Goal: Information Seeking & Learning: Check status

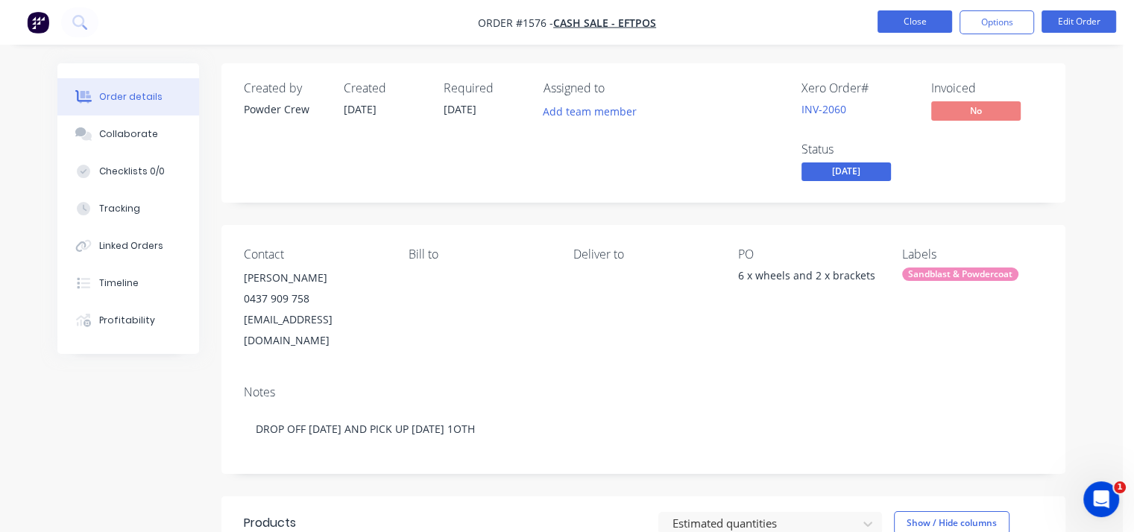
click at [933, 15] on button "Close" at bounding box center [914, 21] width 75 height 22
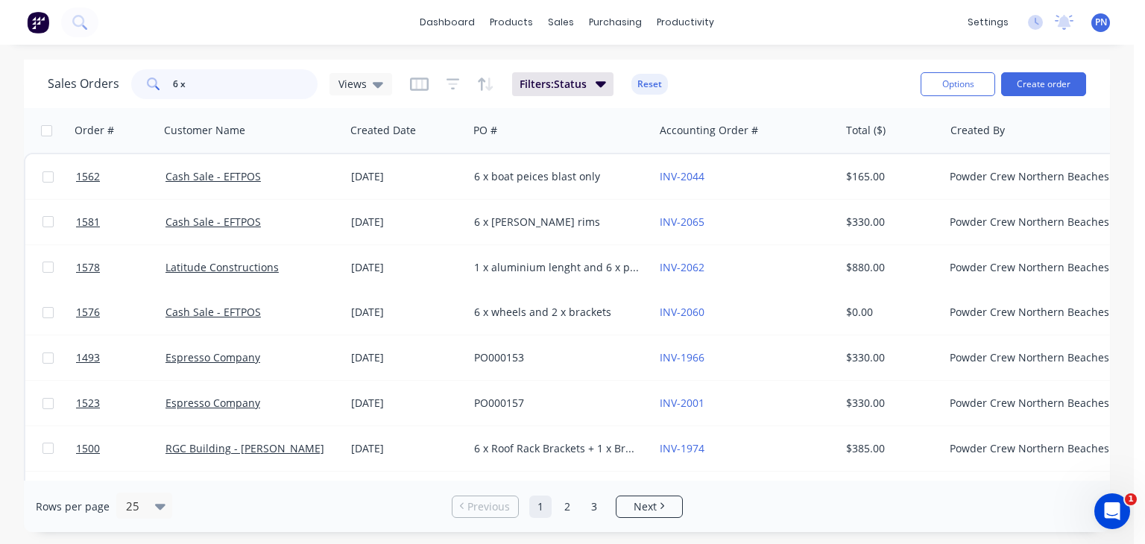
click at [218, 96] on input "6 x" at bounding box center [245, 84] width 145 height 30
type input "6"
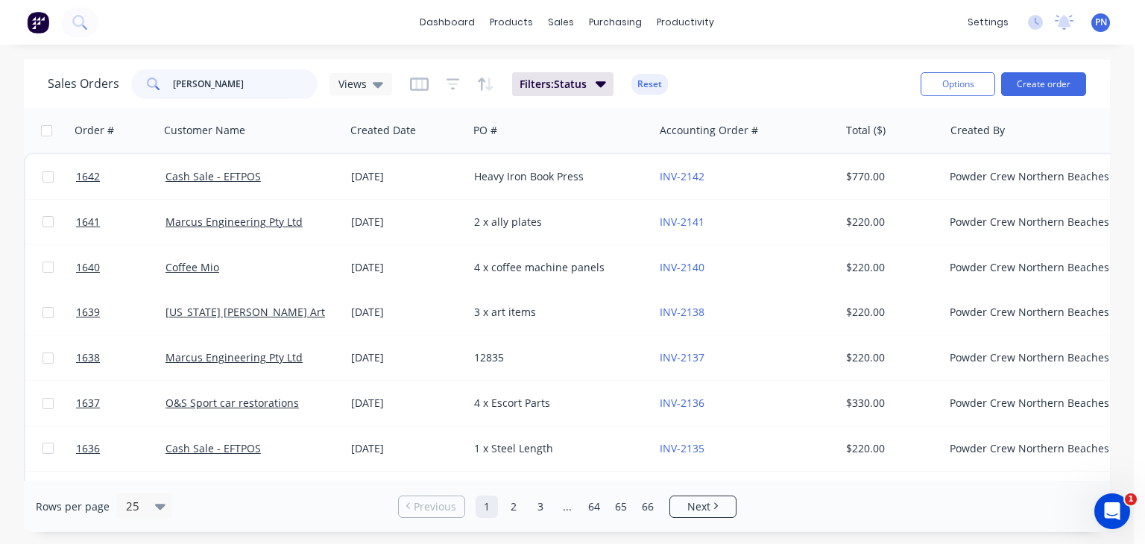
type input "[PERSON_NAME]"
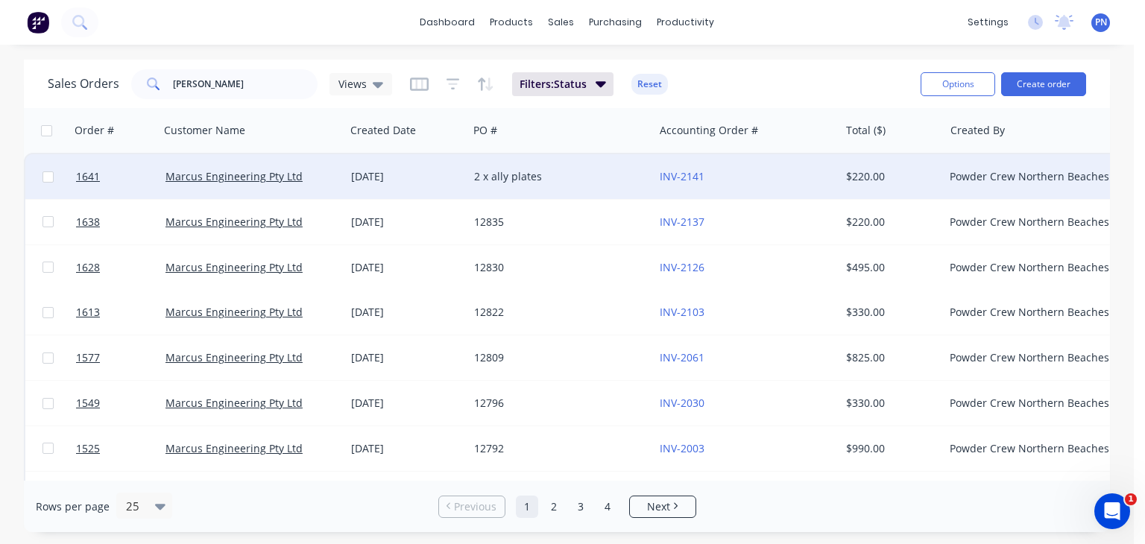
click at [480, 170] on div "2 x ally plates" at bounding box center [556, 176] width 165 height 15
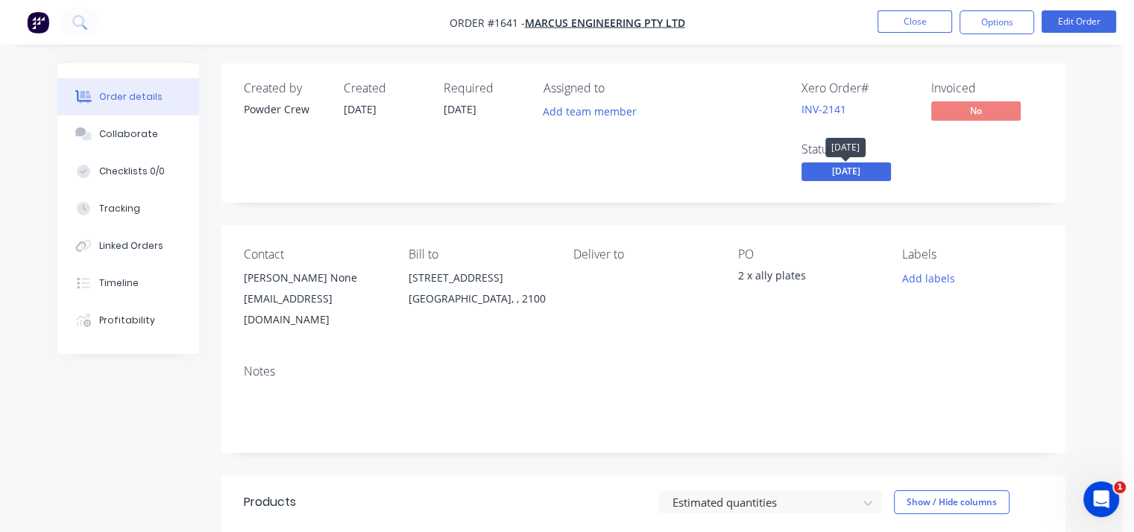
click at [862, 166] on span "[DATE]" at bounding box center [845, 171] width 89 height 19
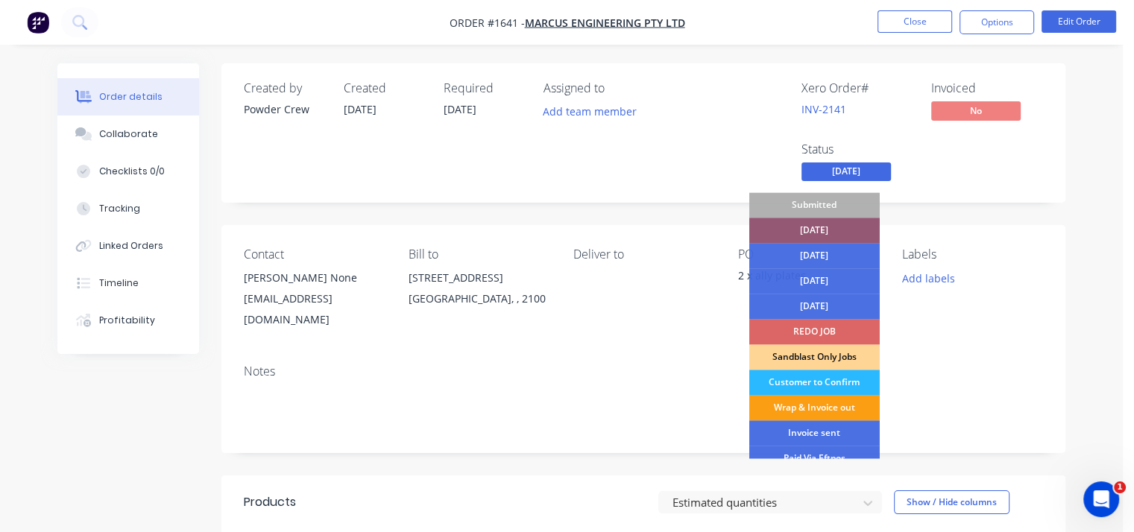
click at [832, 406] on div "Wrap & Invoice out" at bounding box center [814, 407] width 130 height 25
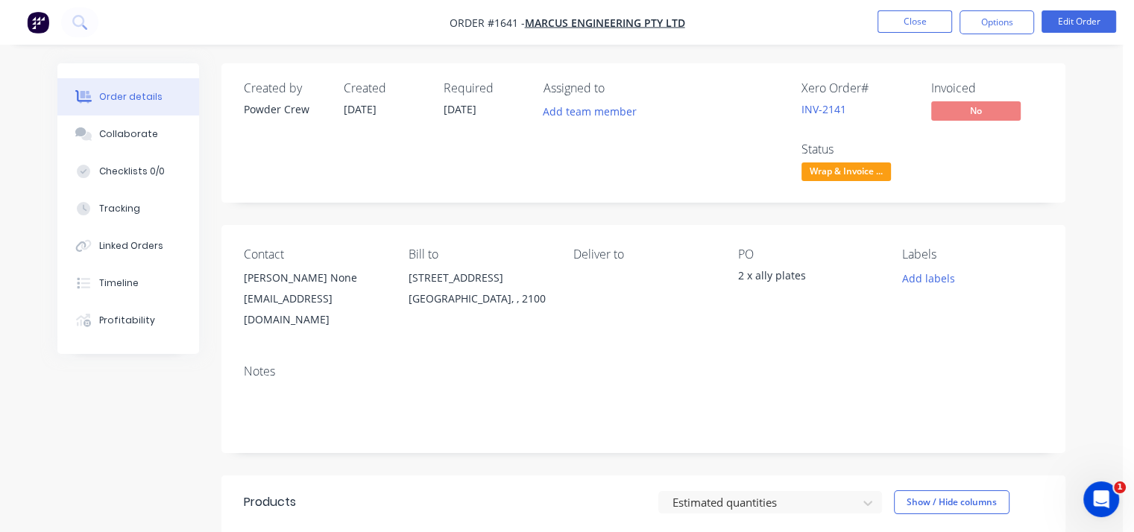
click at [1031, 203] on div "Created by Powder Crew Created [DATE] Required [DATE] Assigned to Add team memb…" at bounding box center [643, 451] width 844 height 777
click at [904, 22] on button "Close" at bounding box center [914, 21] width 75 height 22
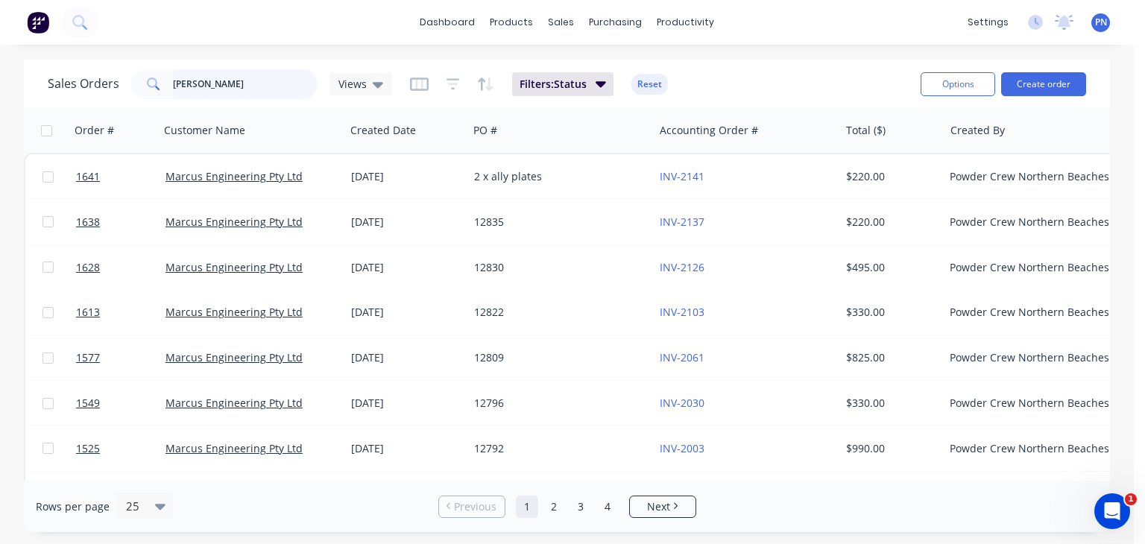
click at [215, 89] on input "[PERSON_NAME]" at bounding box center [245, 84] width 145 height 30
type input "w"
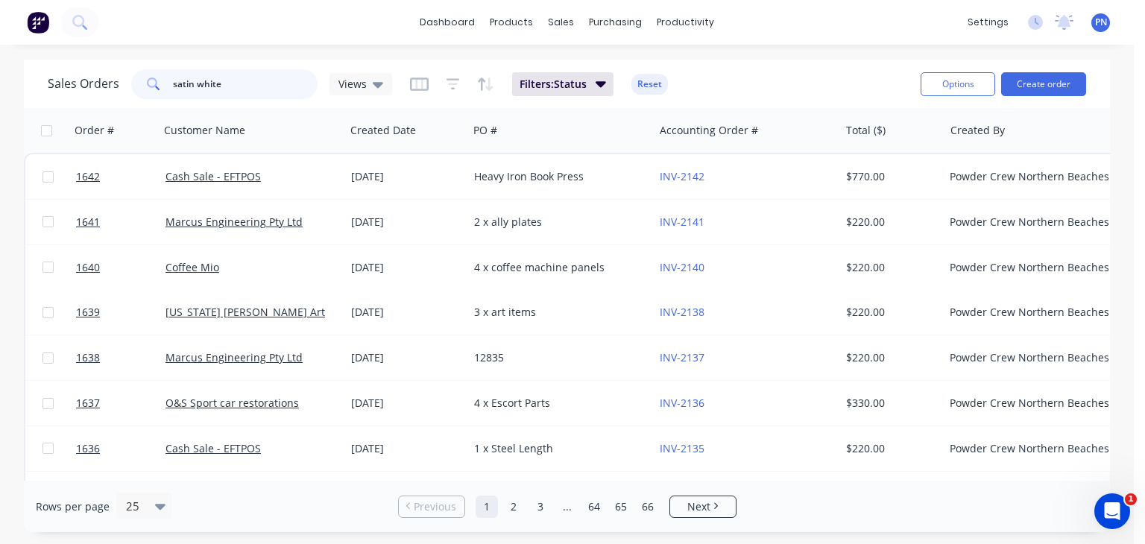
type input "satin white"
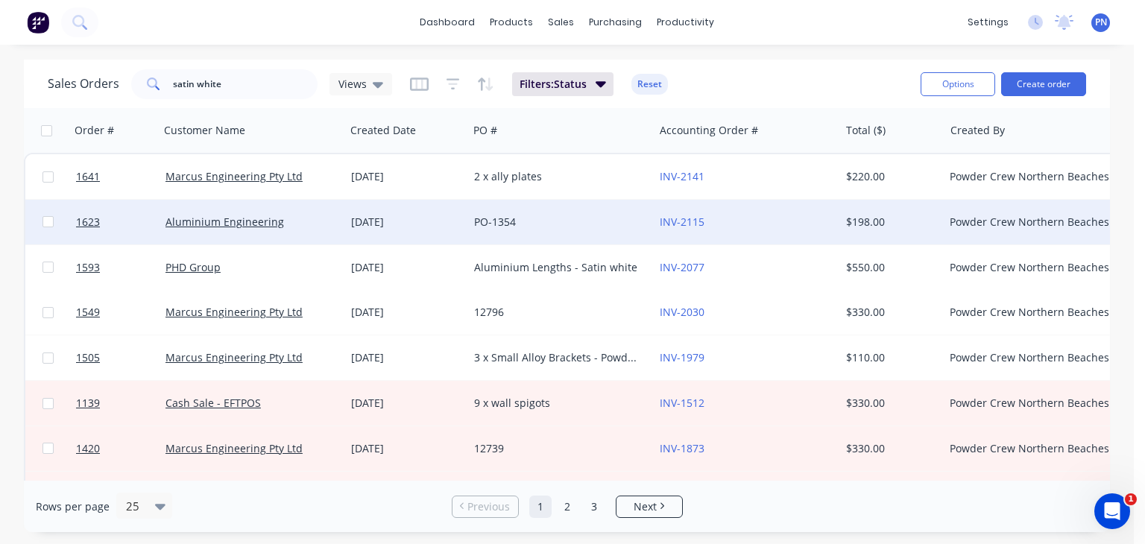
click at [309, 221] on div "Aluminium Engineering" at bounding box center [247, 222] width 165 height 15
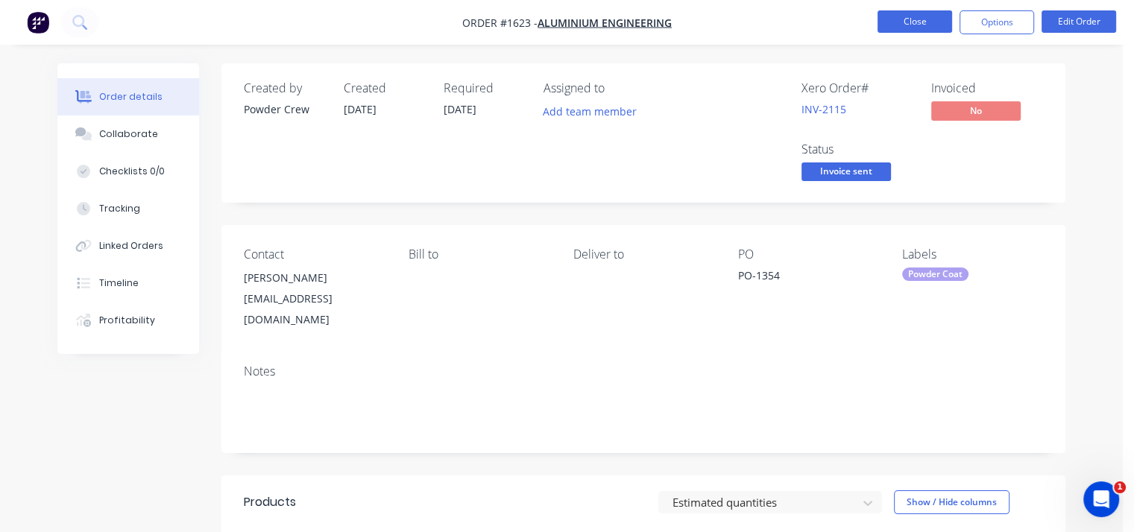
click at [939, 22] on button "Close" at bounding box center [914, 21] width 75 height 22
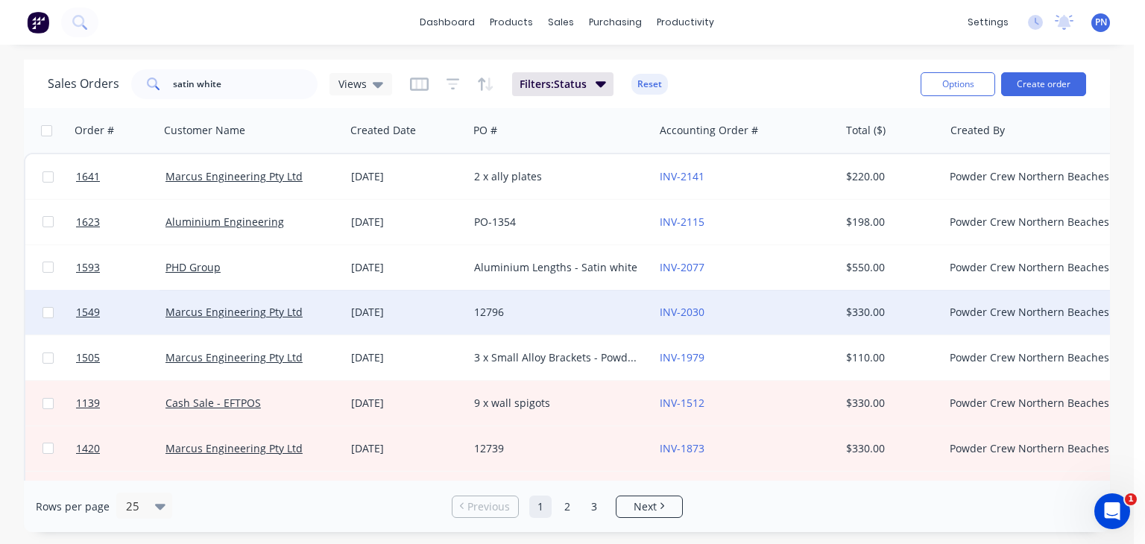
click at [505, 309] on div "12796" at bounding box center [556, 312] width 165 height 15
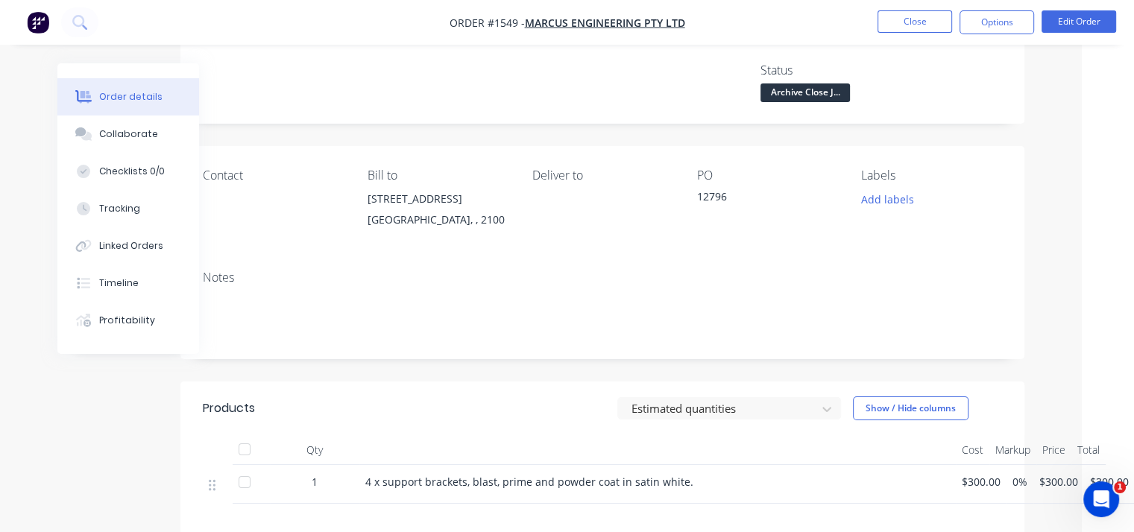
scroll to position [0, 41]
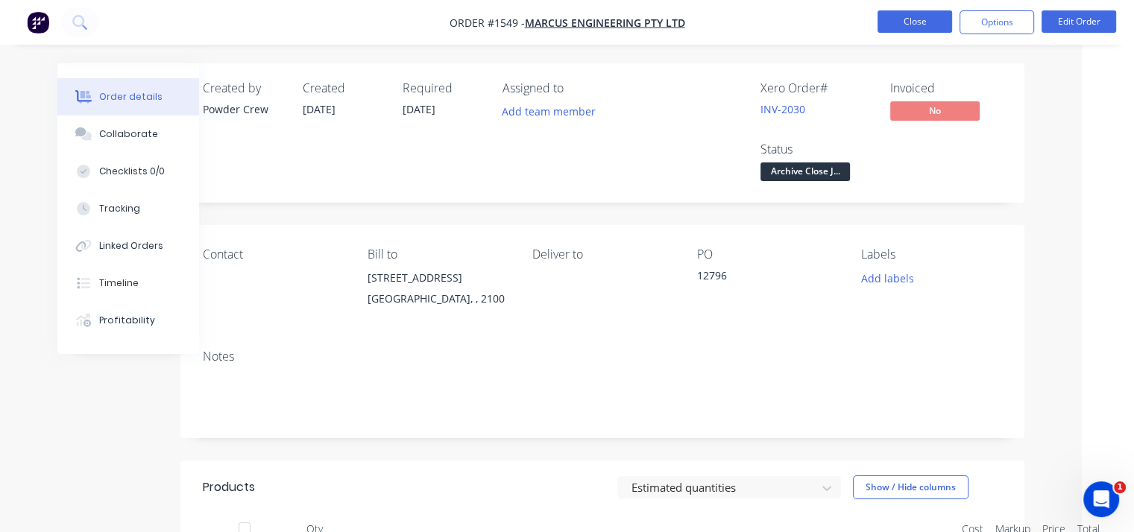
click at [904, 17] on button "Close" at bounding box center [914, 21] width 75 height 22
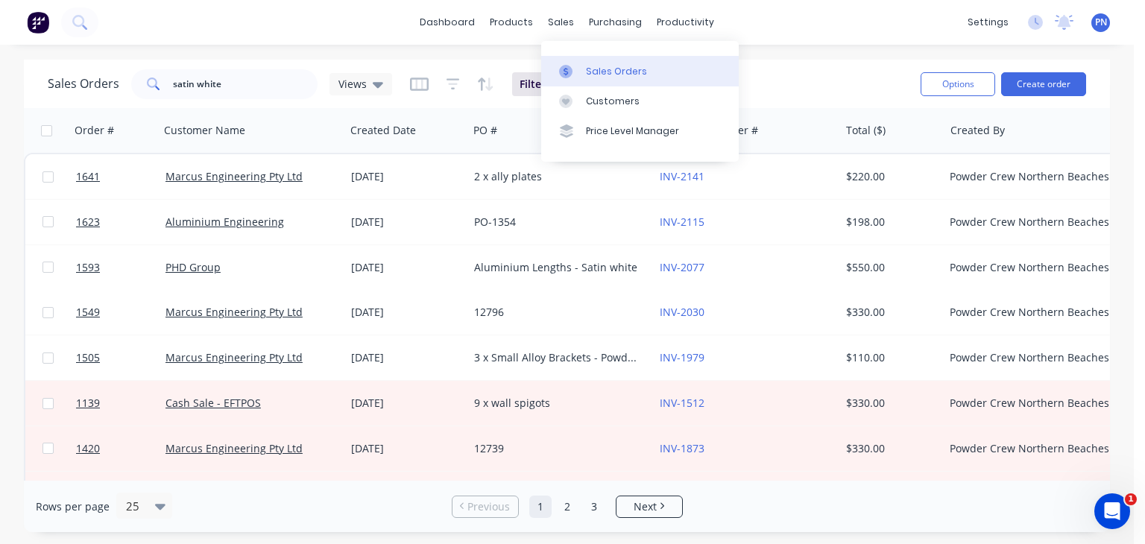
click at [593, 61] on link "Sales Orders" at bounding box center [640, 71] width 198 height 30
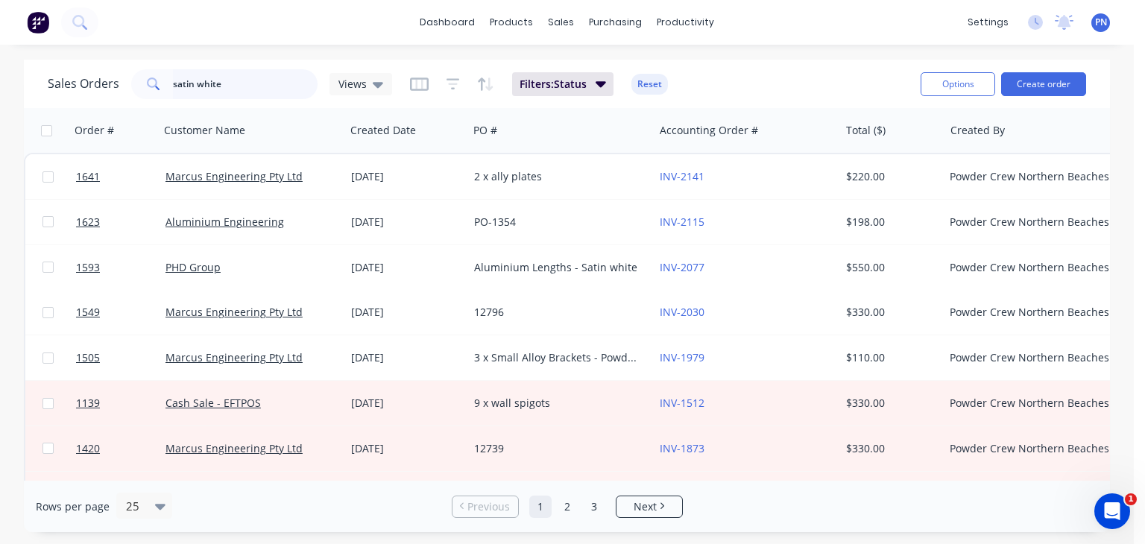
click at [240, 78] on input "satin white" at bounding box center [245, 84] width 145 height 30
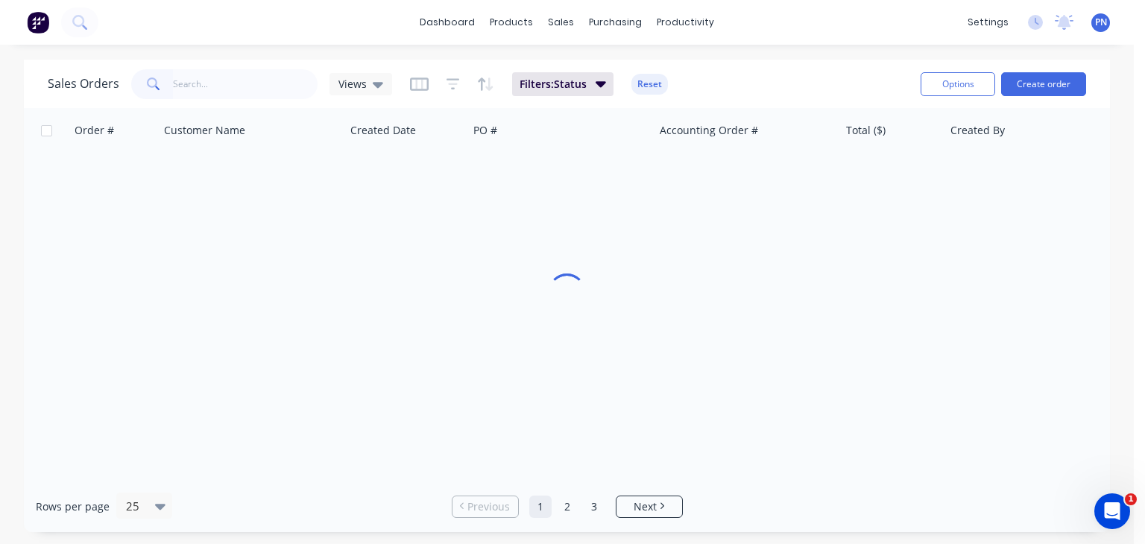
click at [271, 16] on div "dashboard products sales purchasing productivity dashboard products Product Cat…" at bounding box center [567, 22] width 1134 height 45
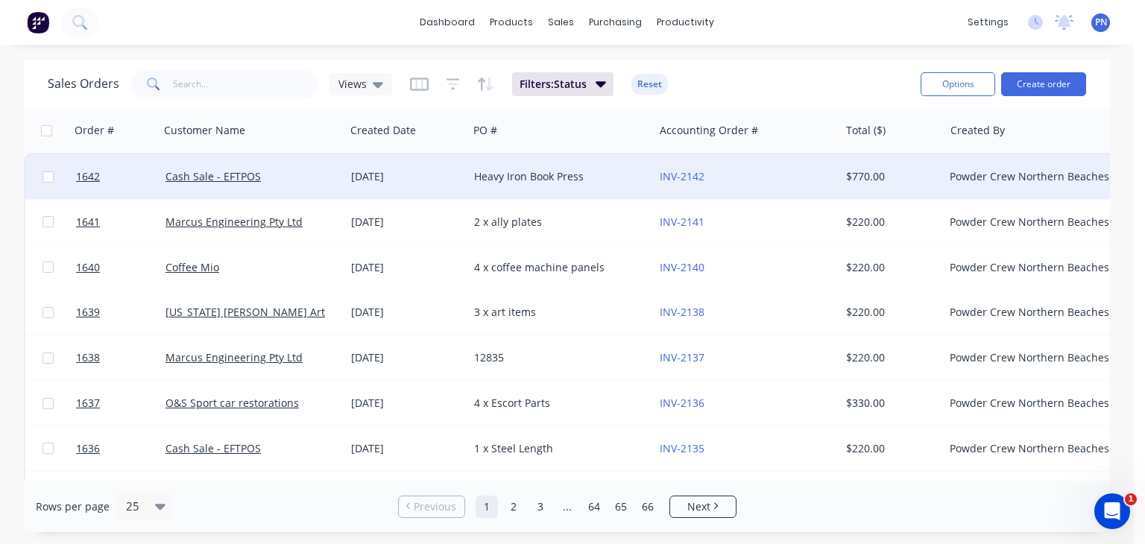
click at [489, 177] on div "Heavy Iron Book Press" at bounding box center [556, 176] width 165 height 15
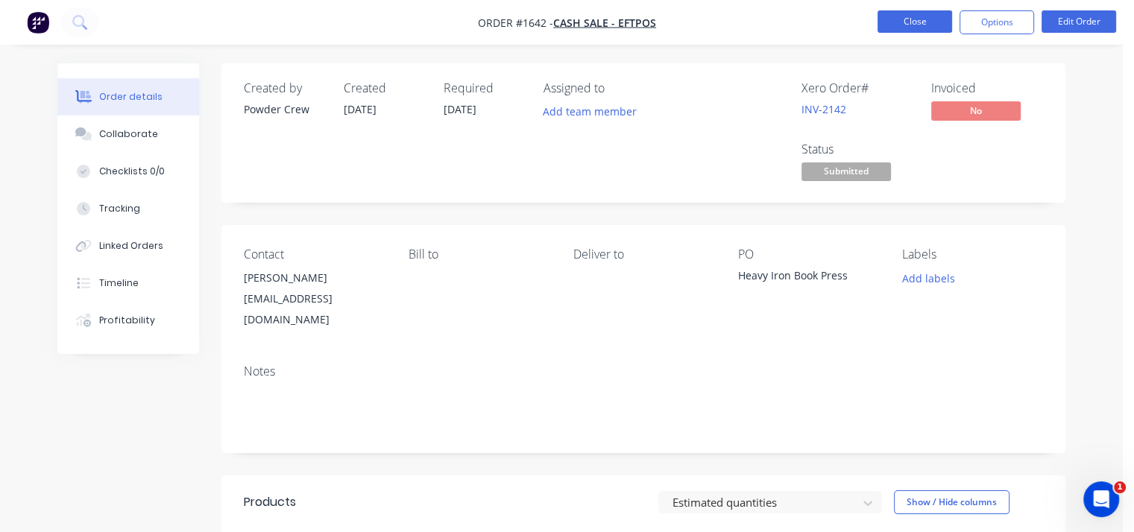
click at [932, 23] on button "Close" at bounding box center [914, 21] width 75 height 22
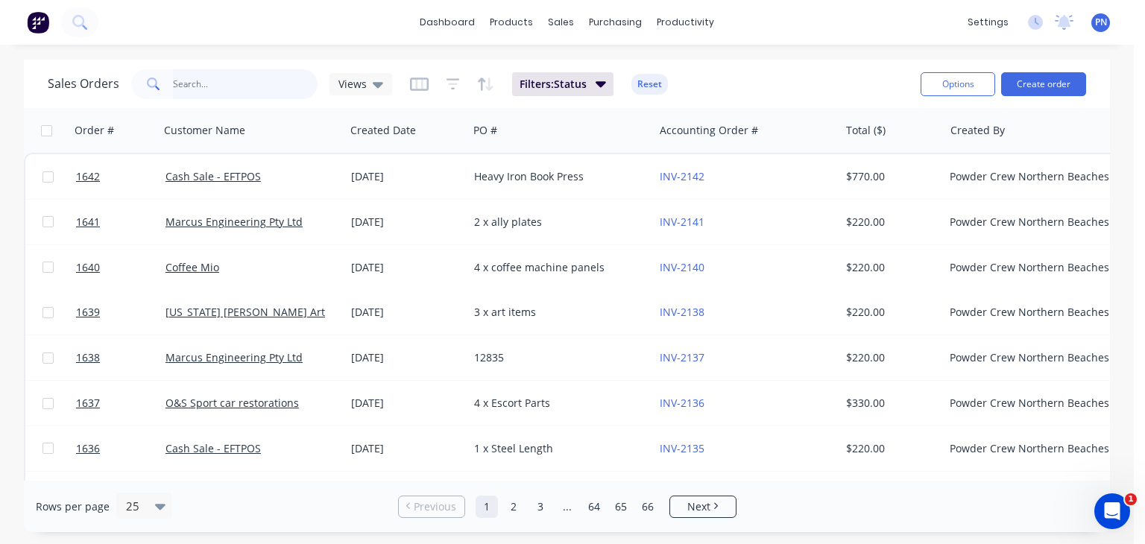
click at [212, 88] on input "text" at bounding box center [245, 84] width 145 height 30
type input "1615"
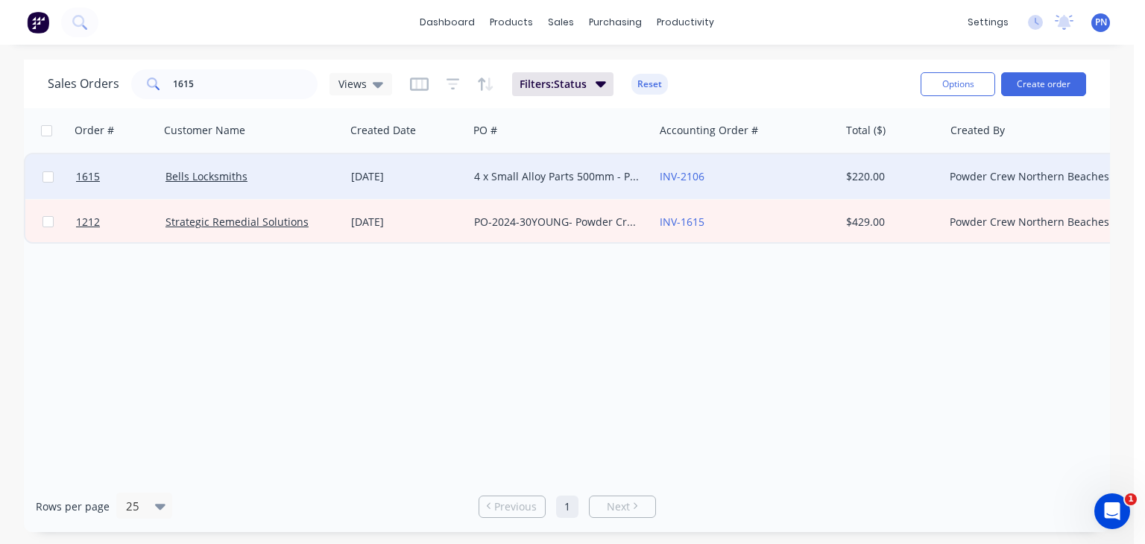
click at [462, 174] on div "[DATE]" at bounding box center [406, 176] width 123 height 45
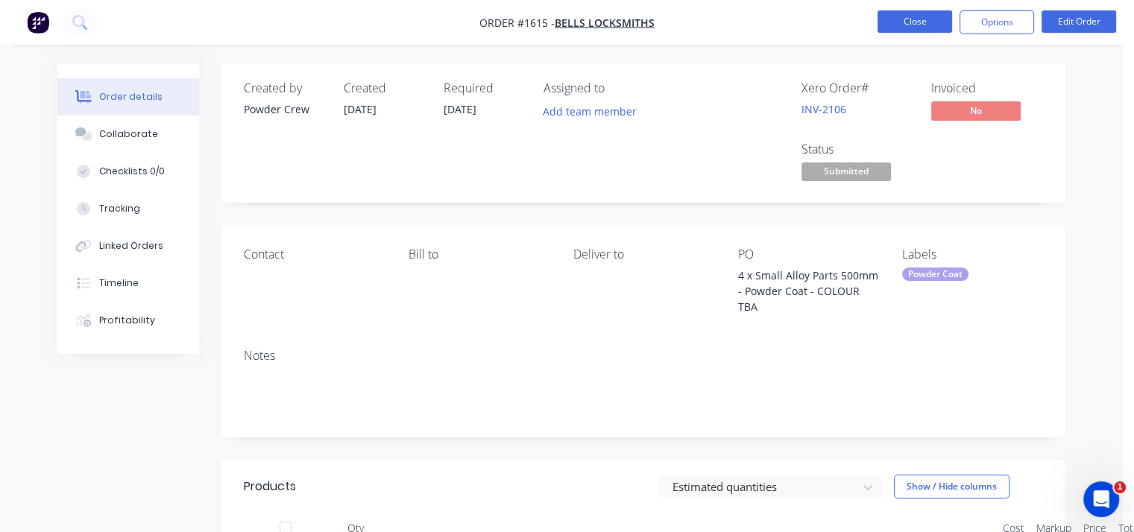
click at [920, 18] on button "Close" at bounding box center [914, 21] width 75 height 22
